Goal: Task Accomplishment & Management: Use online tool/utility

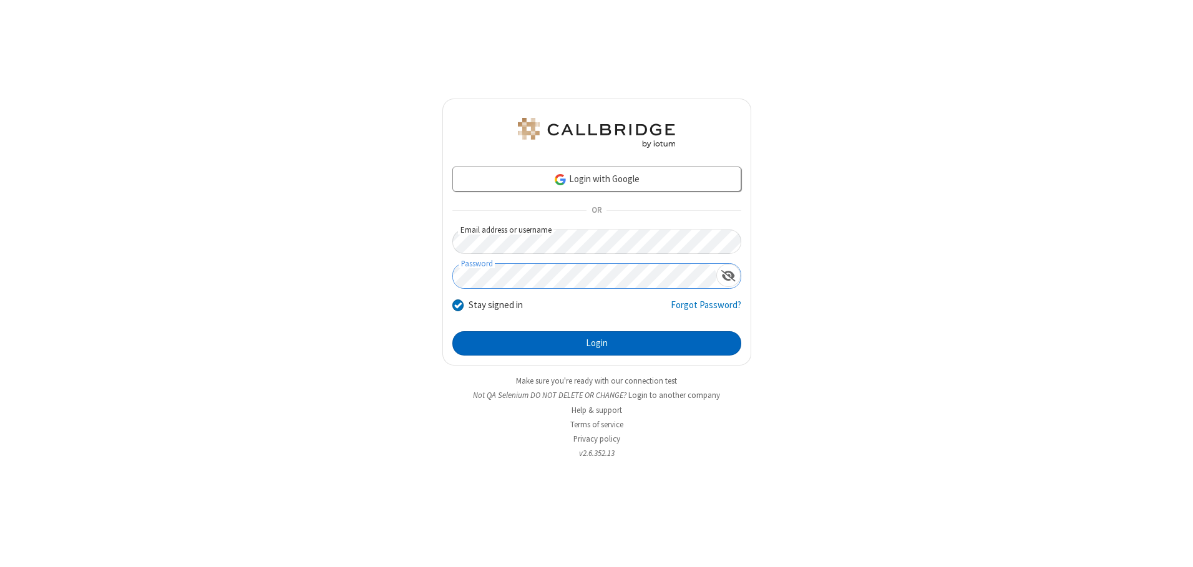
click at [596, 343] on button "Login" at bounding box center [596, 343] width 289 height 25
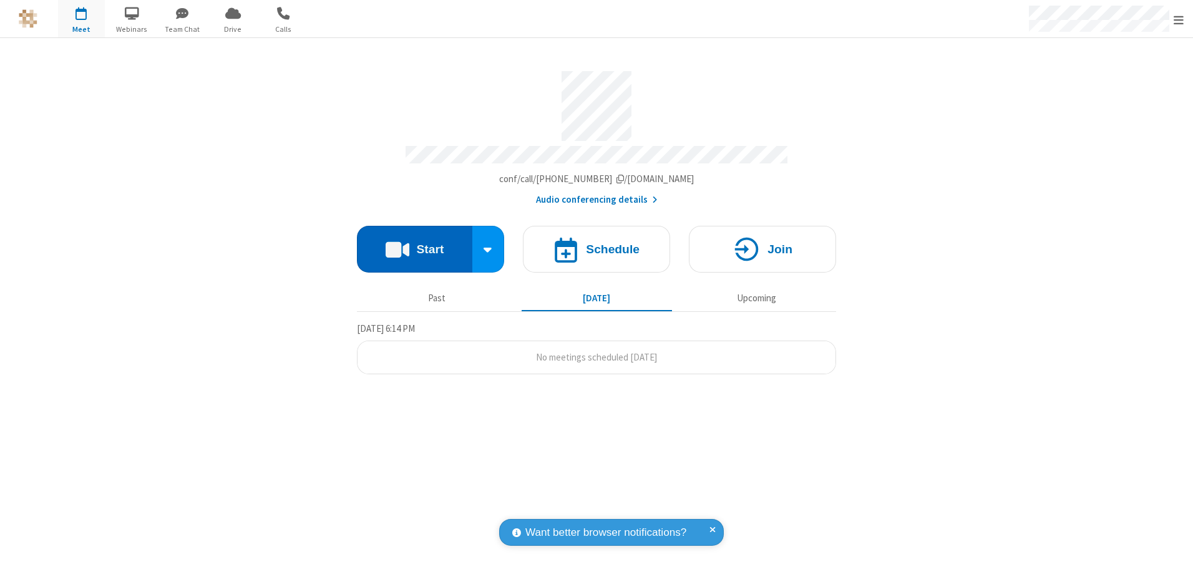
click at [414, 245] on button "Start" at bounding box center [414, 249] width 115 height 47
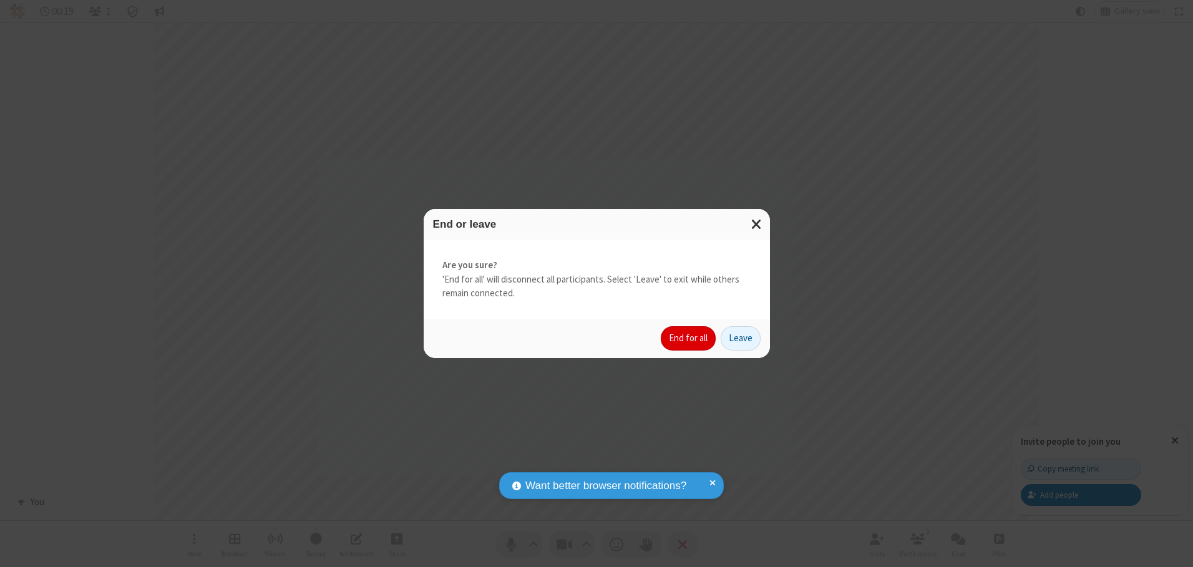
click at [689, 338] on button "End for all" at bounding box center [688, 338] width 55 height 25
